Goal: Task Accomplishment & Management: Manage account settings

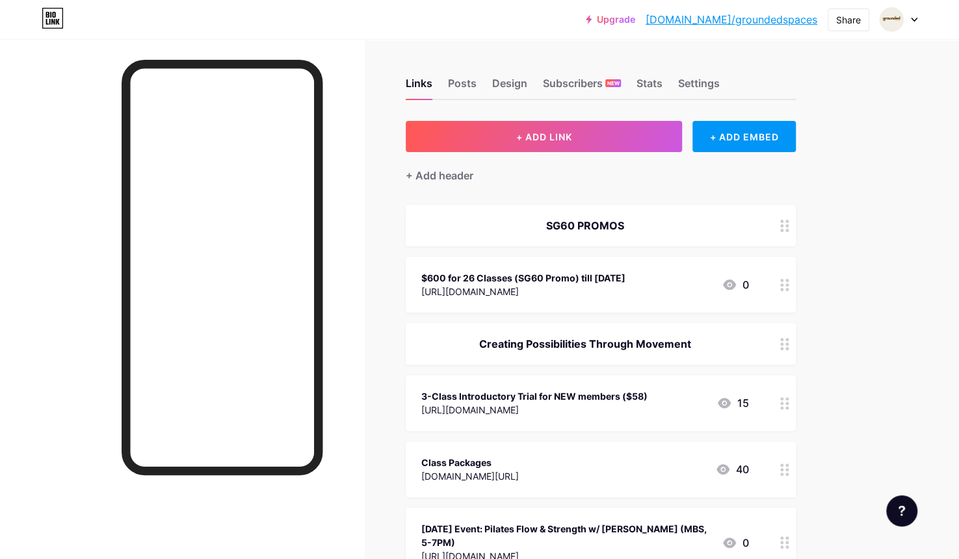
click at [784, 282] on icon at bounding box center [784, 285] width 9 height 12
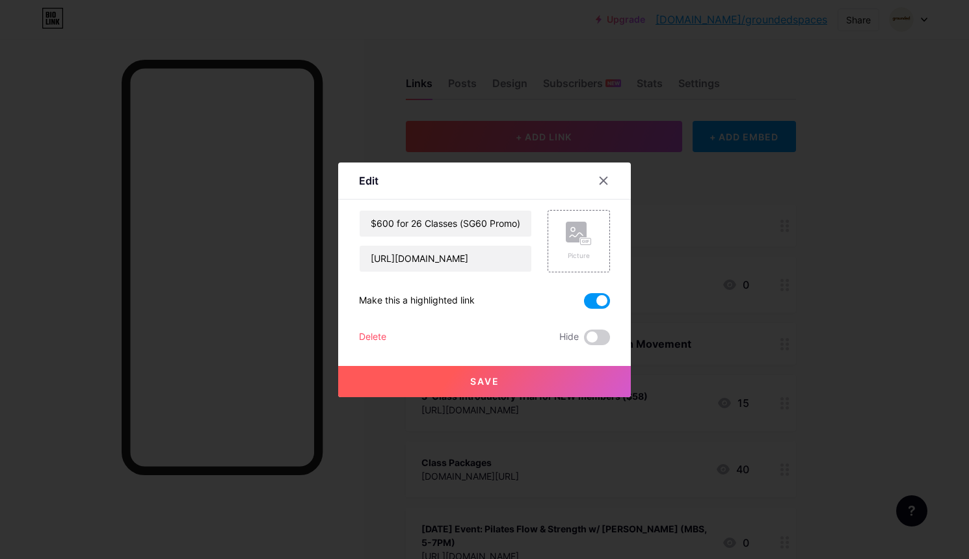
click at [592, 301] on span at bounding box center [597, 301] width 26 height 16
click at [584, 304] on input "checkbox" at bounding box center [584, 304] width 0 height 0
click at [432, 224] on input "$600 for 26 Classes (SG60 Promo) till [DATE]" at bounding box center [446, 224] width 172 height 26
click at [512, 380] on button "Save" at bounding box center [484, 381] width 293 height 31
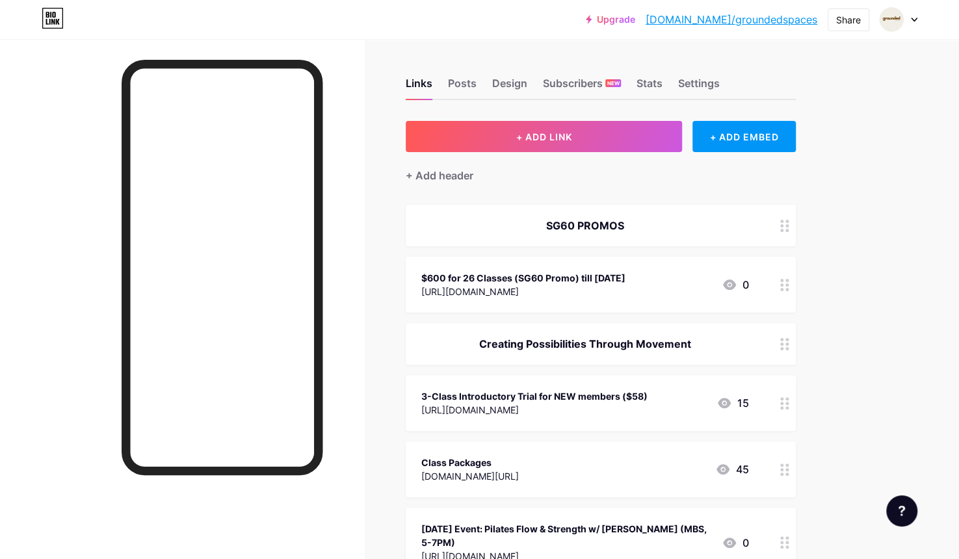
click at [782, 284] on circle at bounding box center [781, 285] width 3 height 3
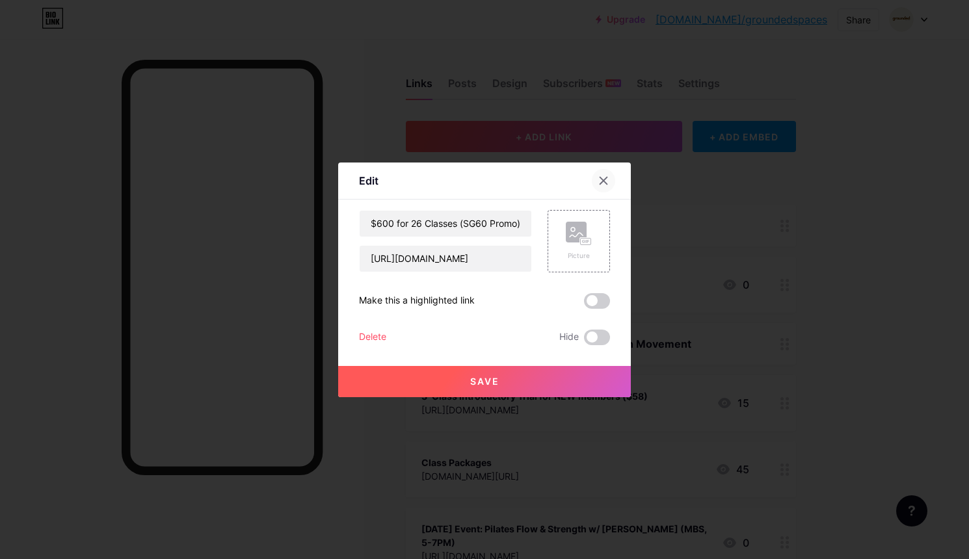
click at [598, 179] on icon at bounding box center [603, 181] width 10 height 10
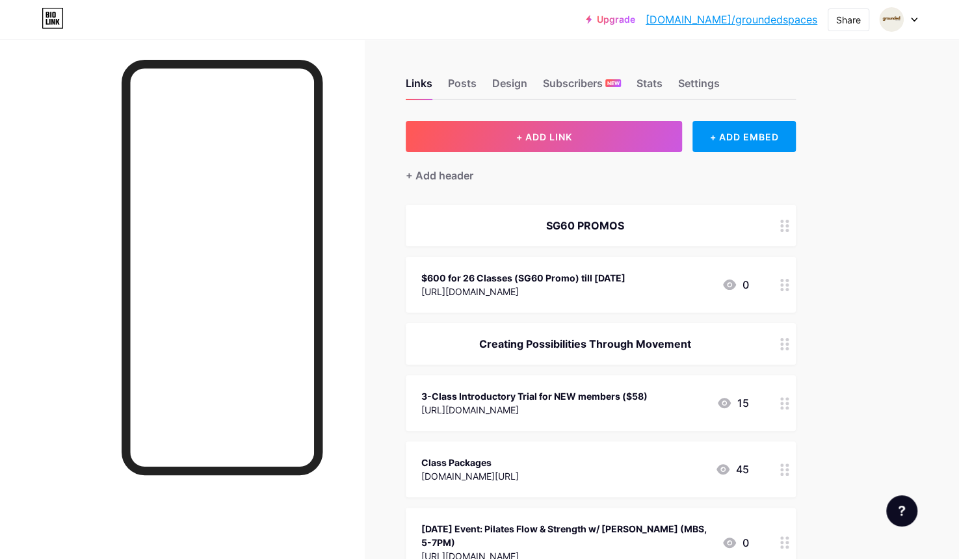
drag, startPoint x: 780, startPoint y: 224, endPoint x: 540, endPoint y: 233, distance: 240.1
click at [540, 233] on div "SG60 PROMOS" at bounding box center [601, 226] width 390 height 42
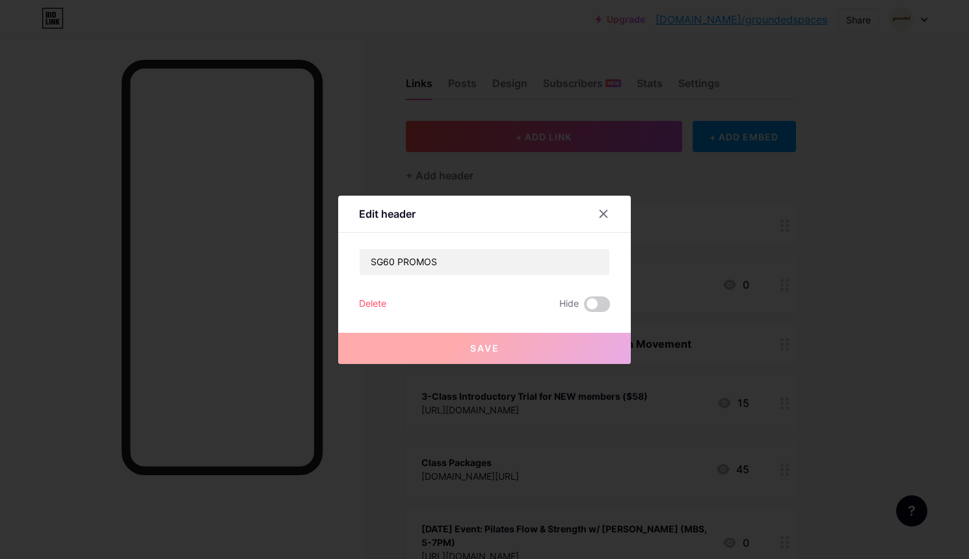
click at [373, 306] on div "Delete" at bounding box center [372, 305] width 27 height 16
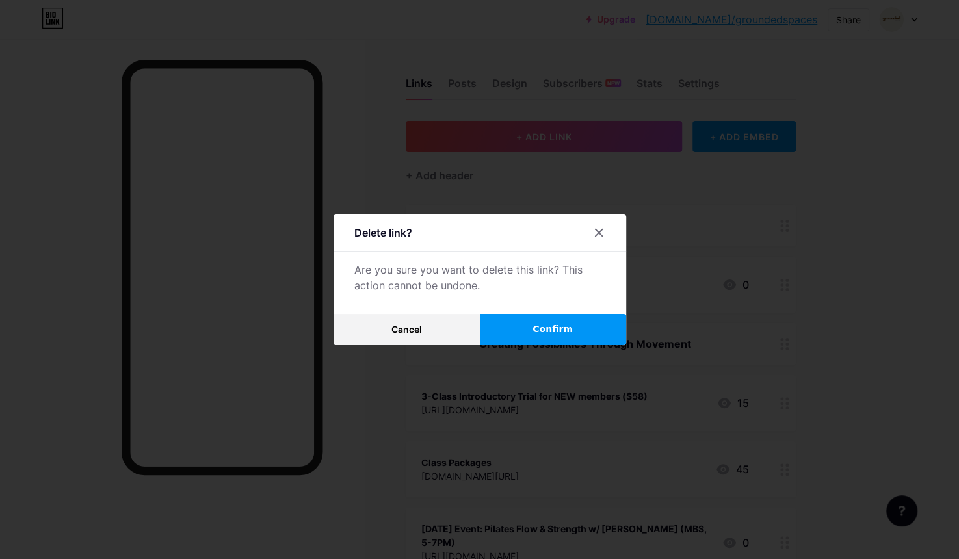
click at [569, 324] on span "Confirm" at bounding box center [553, 330] width 40 height 14
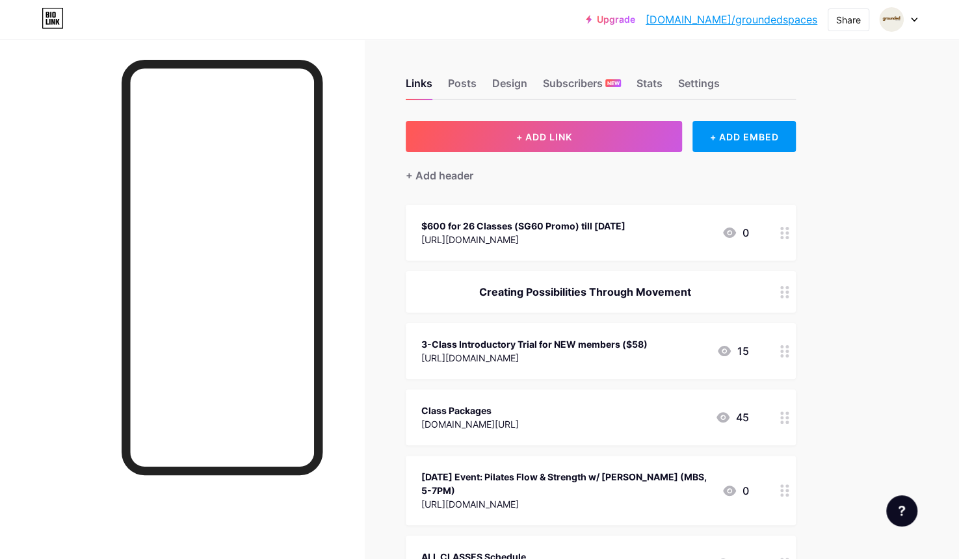
click at [429, 246] on div "$600 for 26 Classes (SG60 Promo) till [DATE] [URL][DOMAIN_NAME]" at bounding box center [523, 233] width 204 height 30
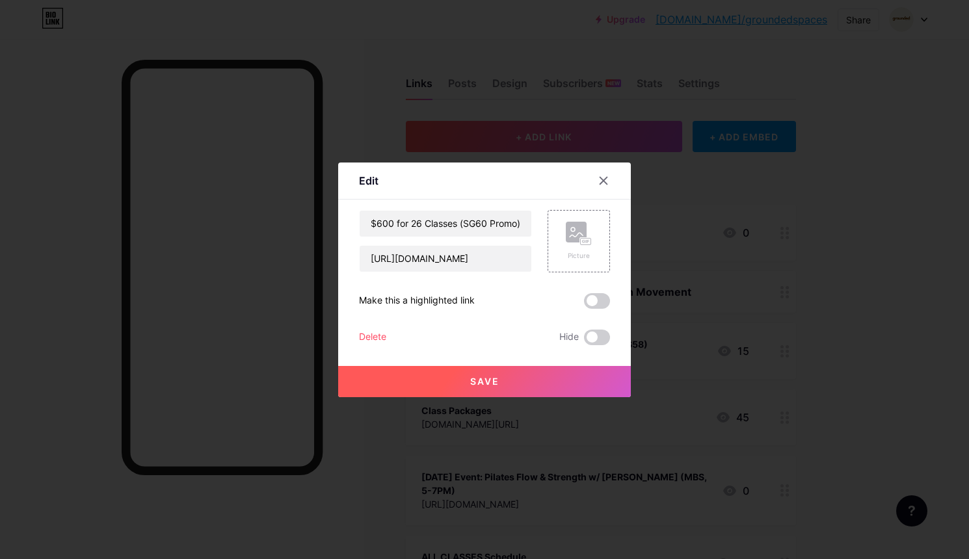
click at [364, 332] on div "Delete" at bounding box center [372, 338] width 27 height 16
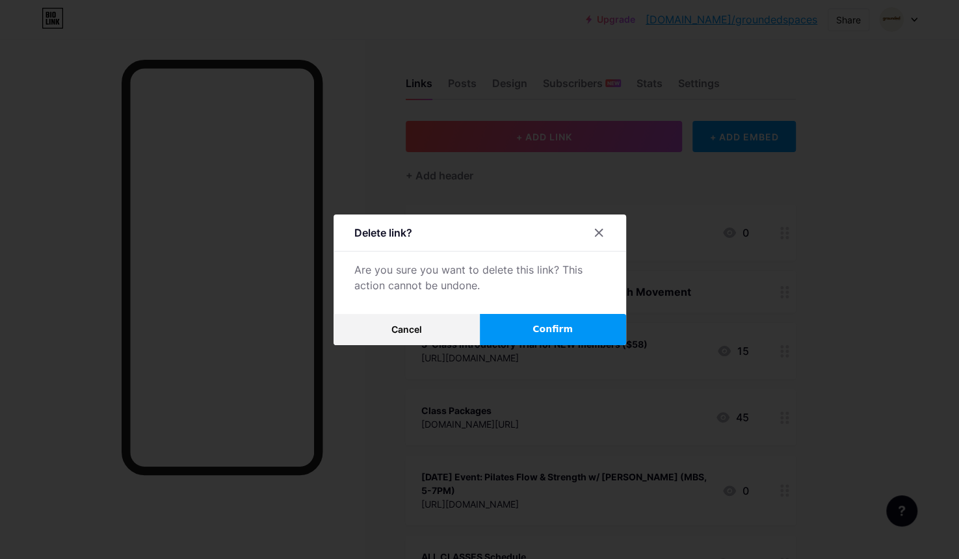
click at [522, 330] on button "Confirm" at bounding box center [553, 329] width 146 height 31
